Goal: Participate in discussion

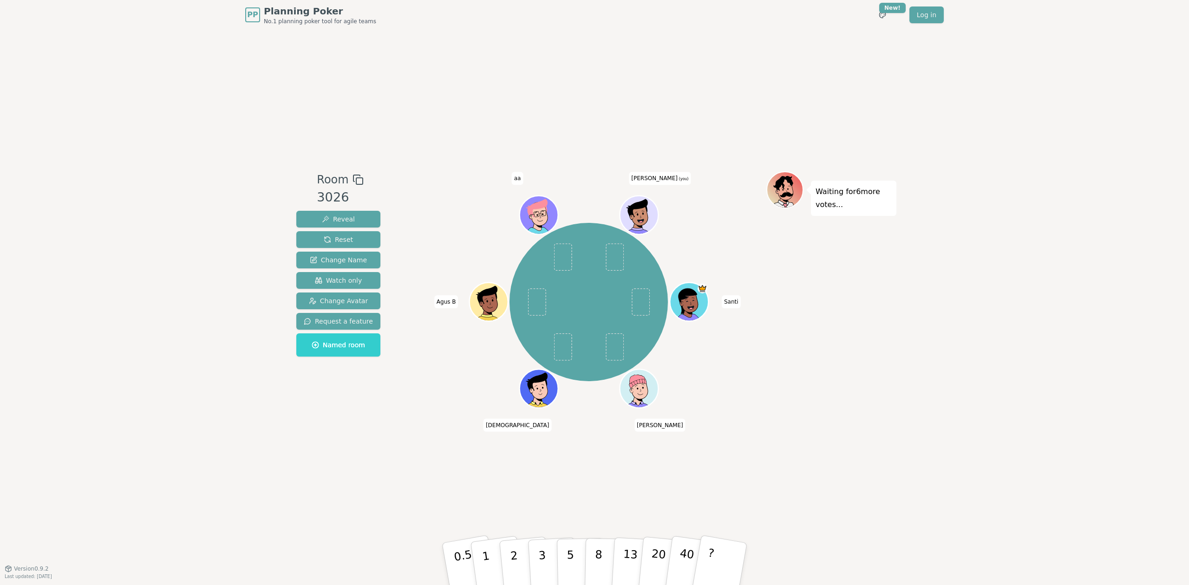
click at [413, 451] on div "Room 3026 Reveal Reset Change Name Watch only Change Avatar Request a feature N…" at bounding box center [595, 299] width 604 height 539
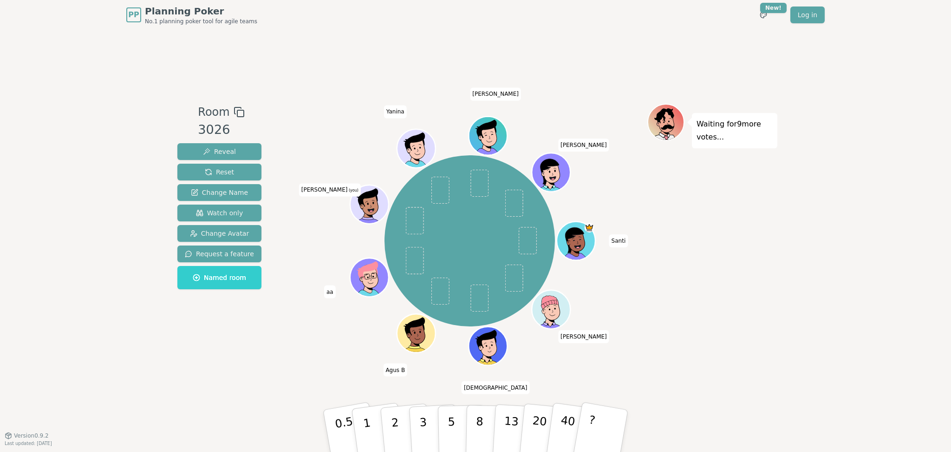
click at [666, 276] on div "Waiting for 9 more votes..." at bounding box center [713, 232] width 130 height 257
click at [136, 366] on div "PP Planning Poker No.1 planning poker tool for agile teams Toggle theme New! Lo…" at bounding box center [475, 226] width 951 height 452
click at [820, 256] on div "PP Planning Poker No.1 planning poker tool for agile teams Toggle theme New! Lo…" at bounding box center [475, 226] width 951 height 452
click at [644, 300] on div "[PERSON_NAME] [PERSON_NAME] B [PERSON_NAME] (you) [PERSON_NAME] [PERSON_NAME]" at bounding box center [469, 240] width 355 height 241
click at [751, 217] on div "Waiting for 8 more votes..." at bounding box center [713, 232] width 130 height 257
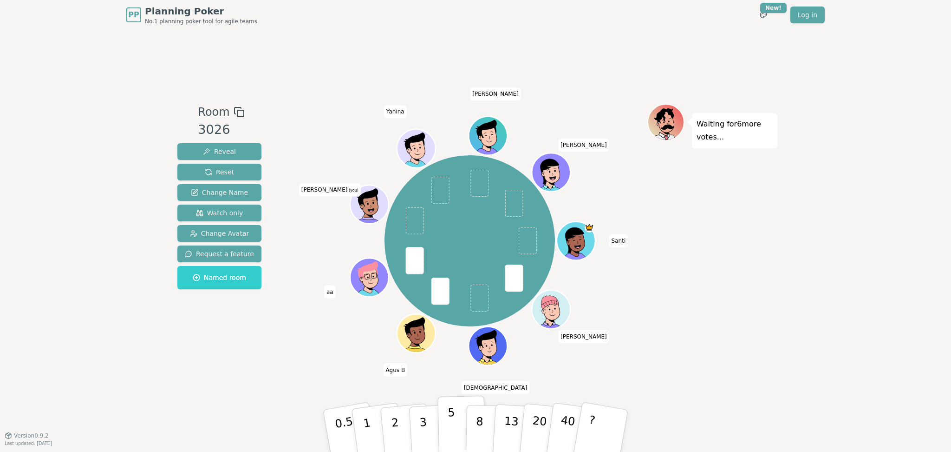
drag, startPoint x: 450, startPoint y: 429, endPoint x: 442, endPoint y: 424, distance: 9.3
click at [450, 428] on p "5" at bounding box center [452, 431] width 8 height 50
click at [295, 391] on div "Room 3026 Reveal Reset Change Name Watch only Change Avatar Request a feature N…" at bounding box center [476, 232] width 604 height 405
click at [650, 238] on div "Waiting for 3 more votes..." at bounding box center [713, 232] width 130 height 257
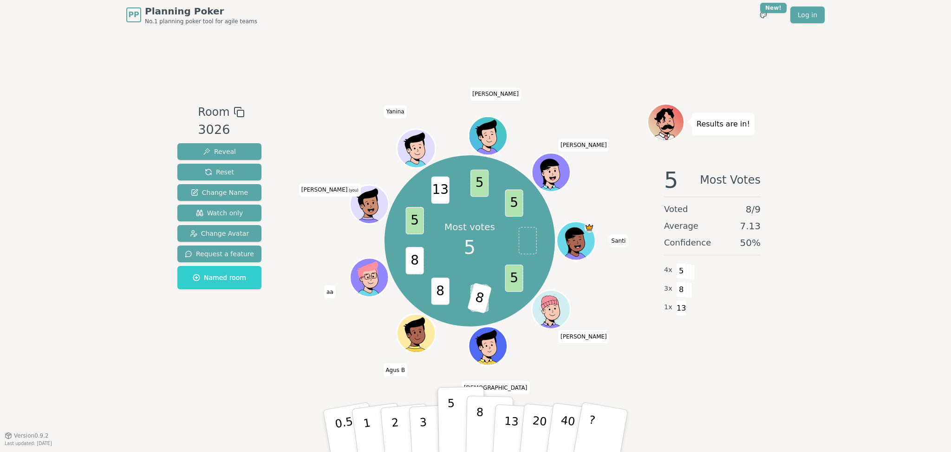
drag, startPoint x: 479, startPoint y: 421, endPoint x: 481, endPoint y: 416, distance: 4.8
click at [480, 418] on p "8" at bounding box center [480, 430] width 8 height 50
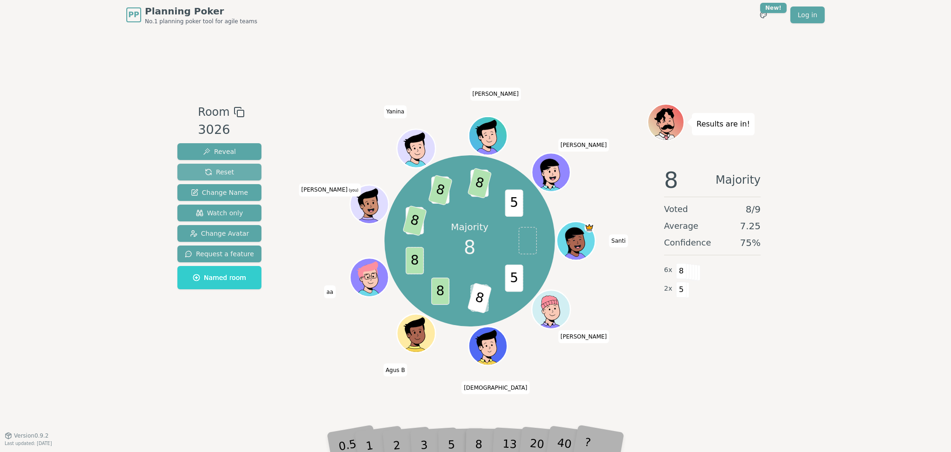
click at [218, 172] on span "Reset" at bounding box center [219, 171] width 29 height 9
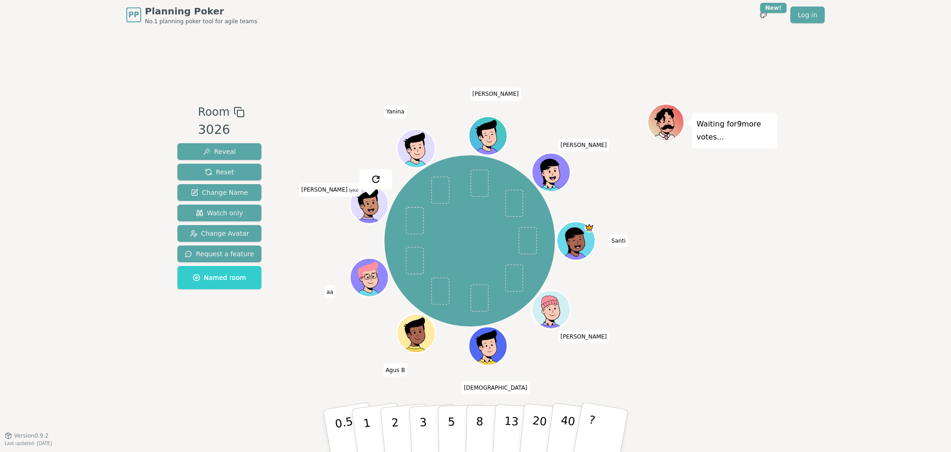
click at [125, 282] on div "PP Planning Poker No.1 planning poker tool for agile teams Toggle theme New! Lo…" at bounding box center [475, 226] width 951 height 452
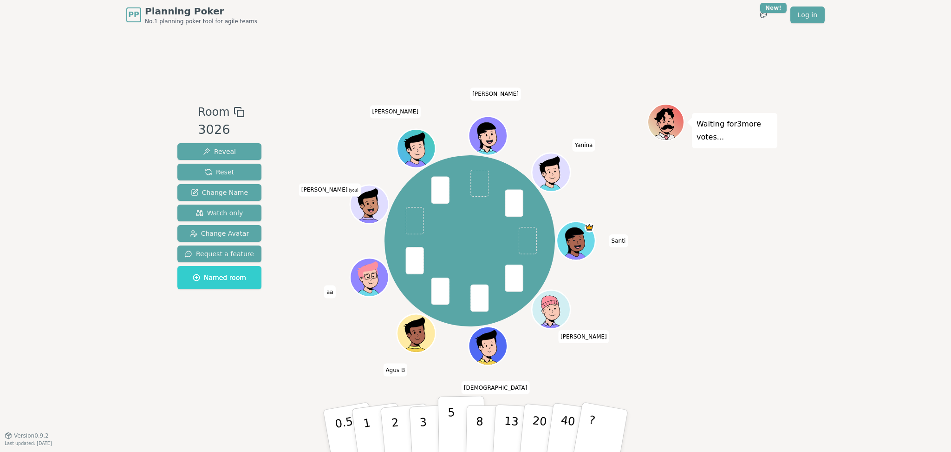
click at [459, 436] on button "5" at bounding box center [462, 430] width 48 height 71
click at [427, 430] on button "3" at bounding box center [434, 430] width 51 height 72
click at [456, 443] on button "5" at bounding box center [462, 430] width 48 height 71
click at [453, 433] on p "5" at bounding box center [452, 431] width 8 height 50
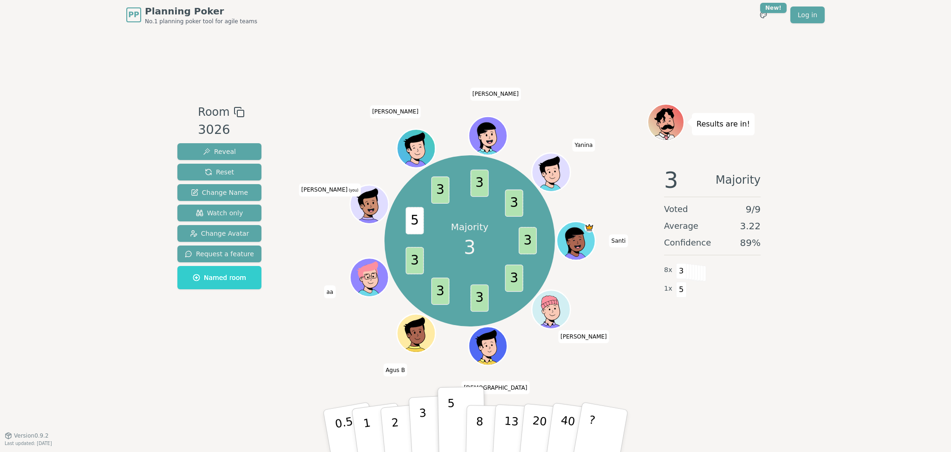
click at [418, 421] on button "3" at bounding box center [434, 430] width 51 height 72
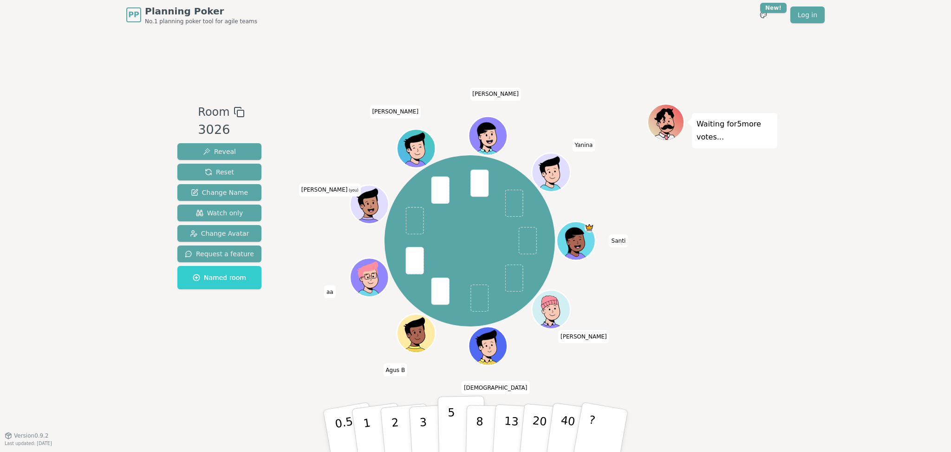
click at [458, 424] on button "5" at bounding box center [462, 430] width 48 height 71
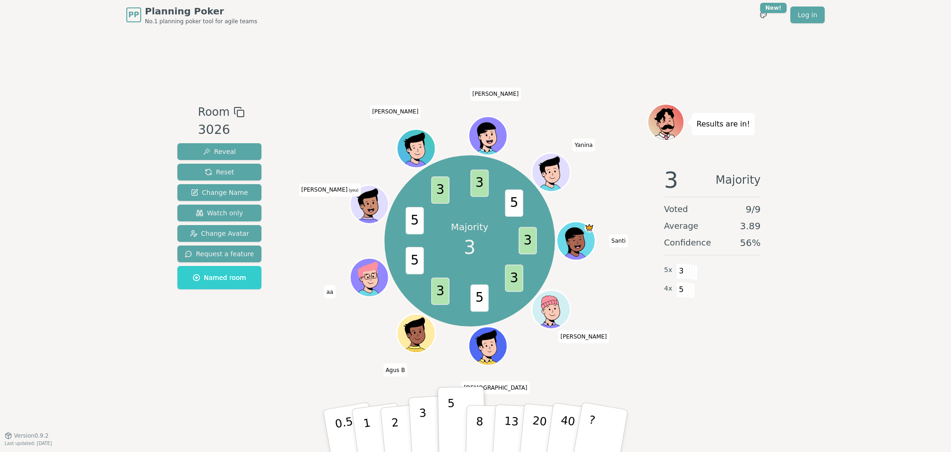
click at [430, 432] on button "3" at bounding box center [434, 430] width 51 height 72
